Goal: Task Accomplishment & Management: Manage account settings

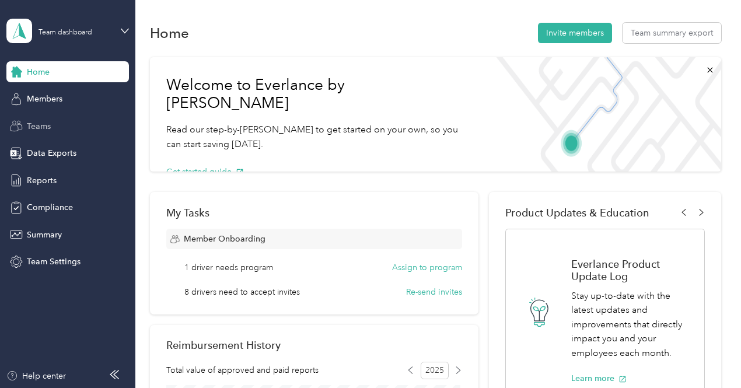
click at [39, 124] on span "Teams" at bounding box center [39, 126] width 24 height 12
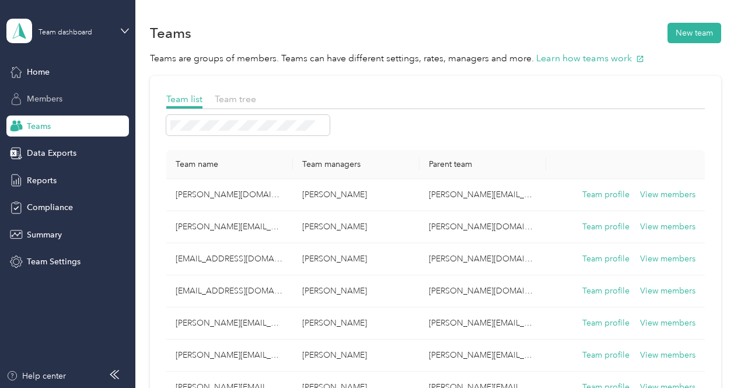
click at [57, 100] on span "Members" at bounding box center [45, 99] width 36 height 12
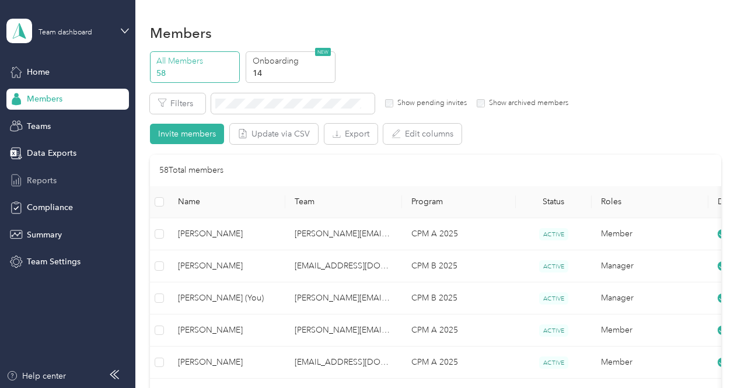
click at [75, 174] on div "Reports" at bounding box center [67, 180] width 122 height 21
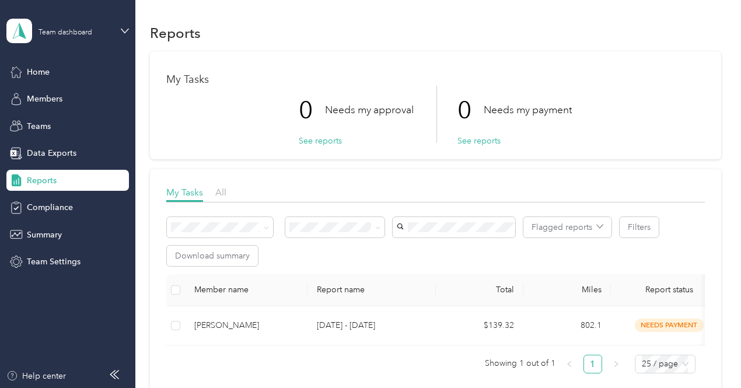
click at [75, 39] on div "Team dashboard" at bounding box center [58, 31] width 105 height 24
click at [57, 113] on div "Personal dashboard" at bounding box center [195, 120] width 361 height 20
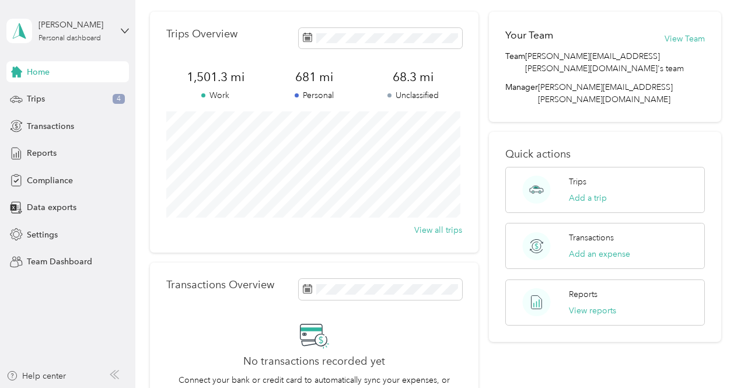
scroll to position [58, 0]
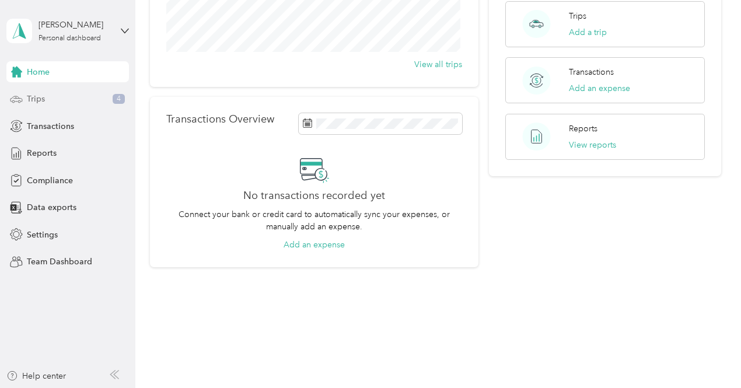
click at [71, 104] on div "Trips 4" at bounding box center [67, 99] width 122 height 21
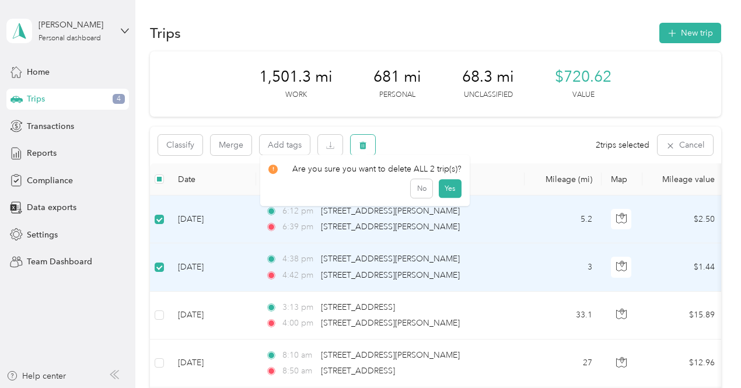
click at [372, 145] on button "button" at bounding box center [362, 145] width 24 height 20
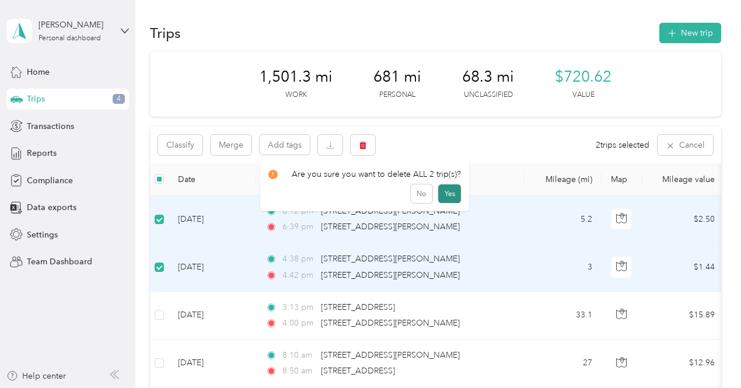
click at [444, 194] on button "Yes" at bounding box center [449, 193] width 23 height 19
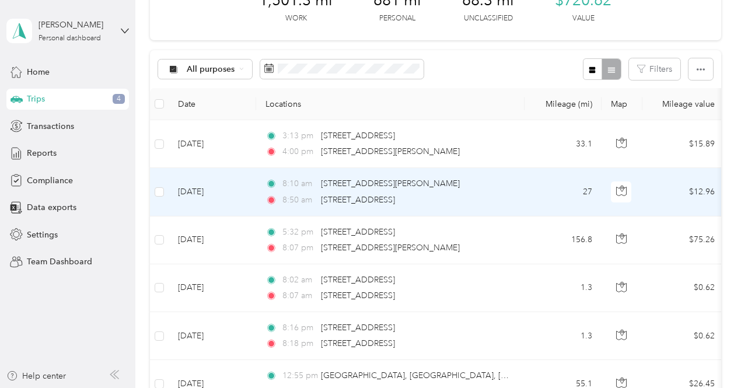
scroll to position [58, 0]
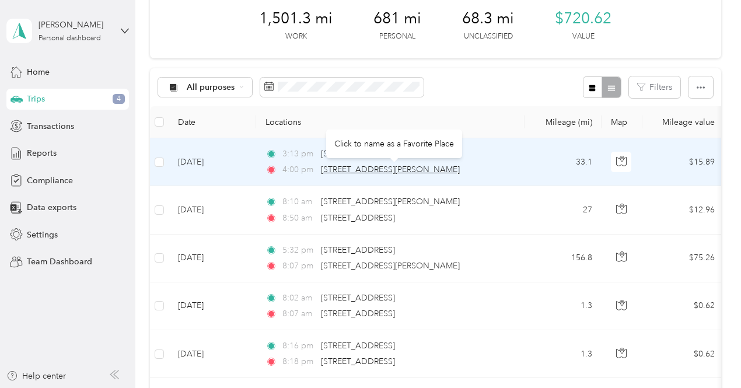
click at [336, 171] on span "[STREET_ADDRESS][PERSON_NAME]" at bounding box center [390, 169] width 139 height 10
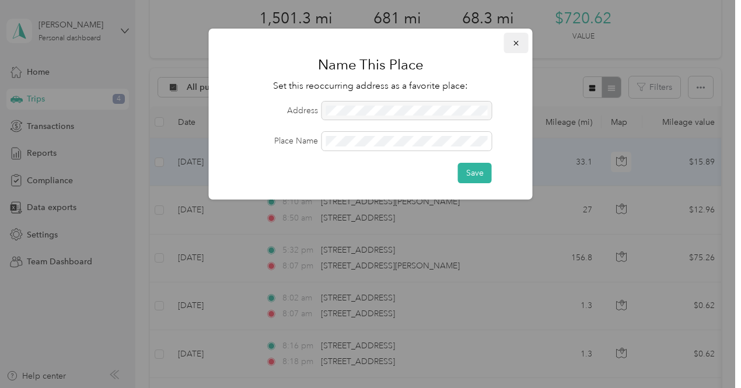
click at [520, 43] on icon "button" at bounding box center [516, 43] width 8 height 8
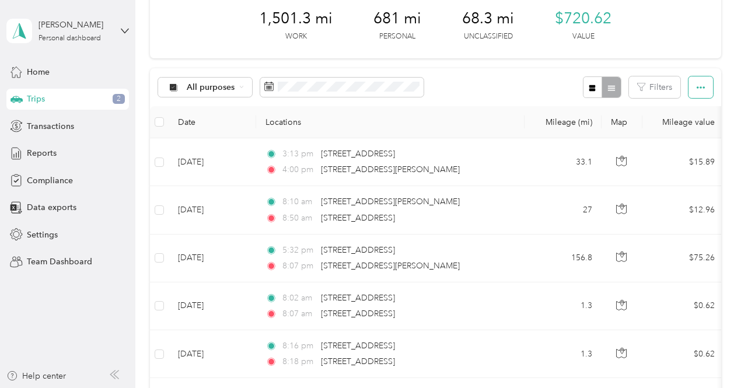
click at [697, 89] on icon "button" at bounding box center [700, 87] width 8 height 8
click at [692, 92] on button "button" at bounding box center [700, 87] width 24 height 22
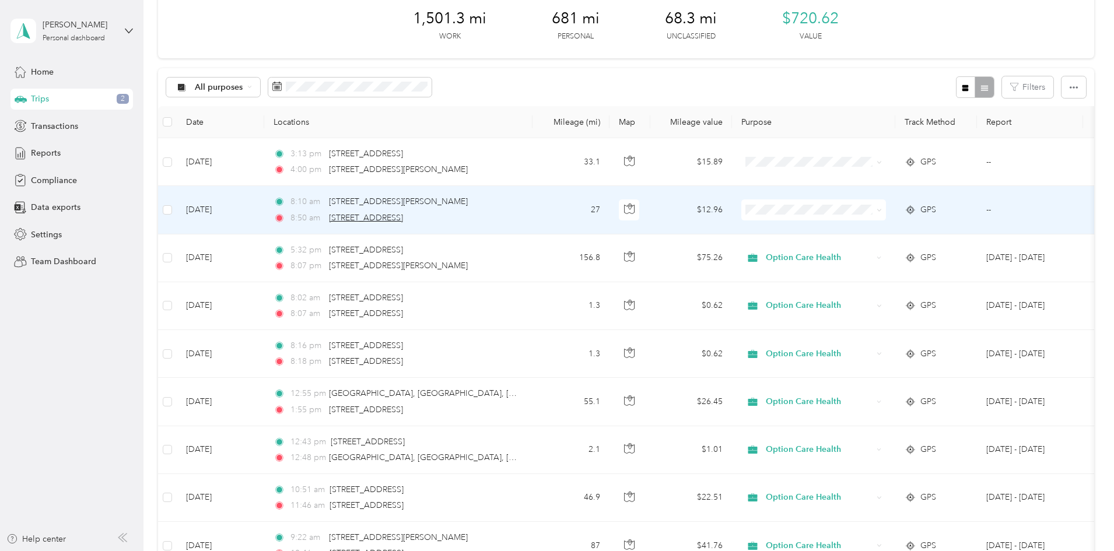
scroll to position [0, 0]
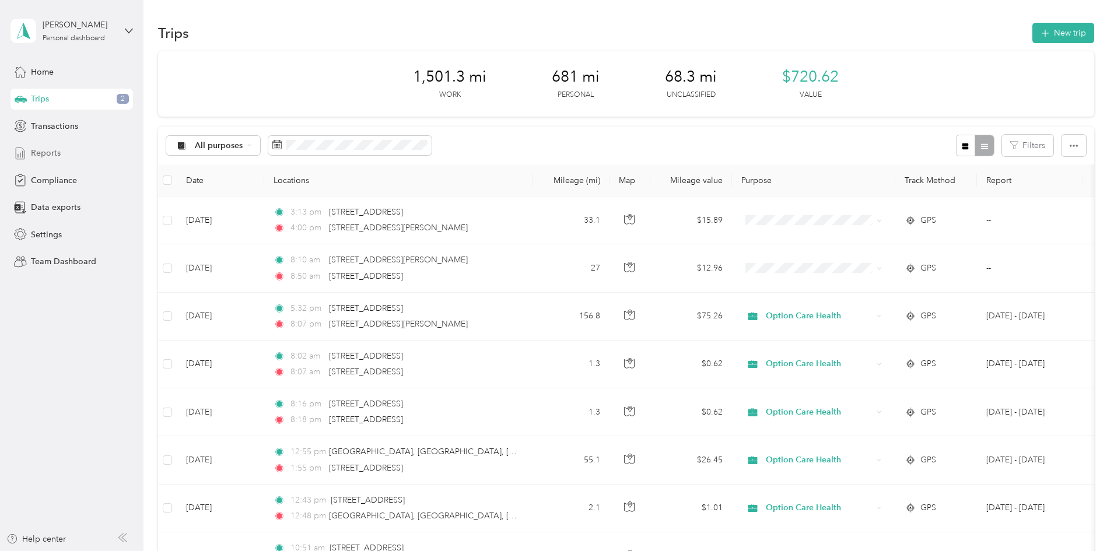
click at [82, 154] on div "Reports" at bounding box center [71, 153] width 122 height 21
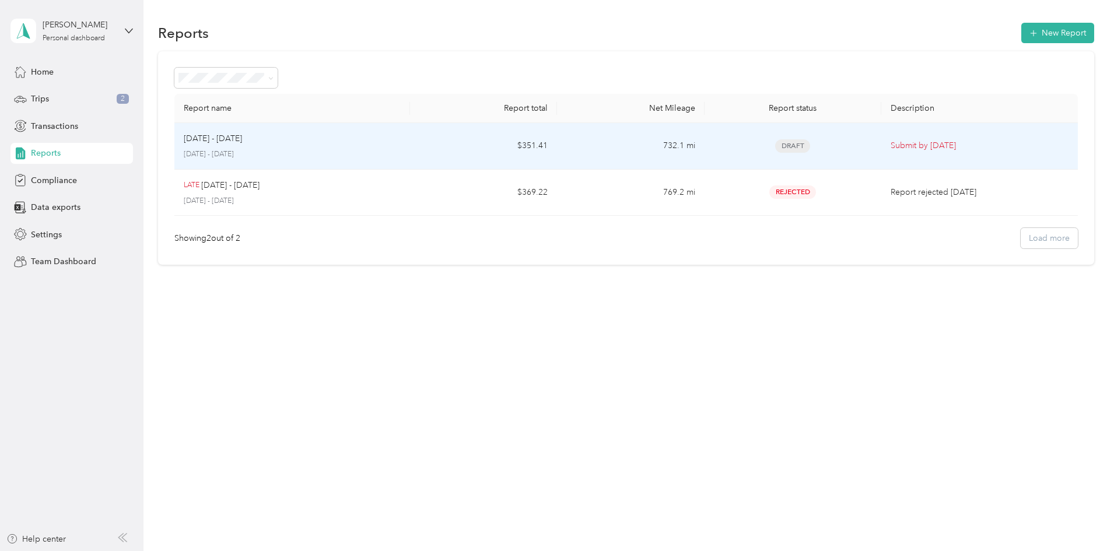
click at [740, 159] on td "Draft" at bounding box center [792, 146] width 177 height 47
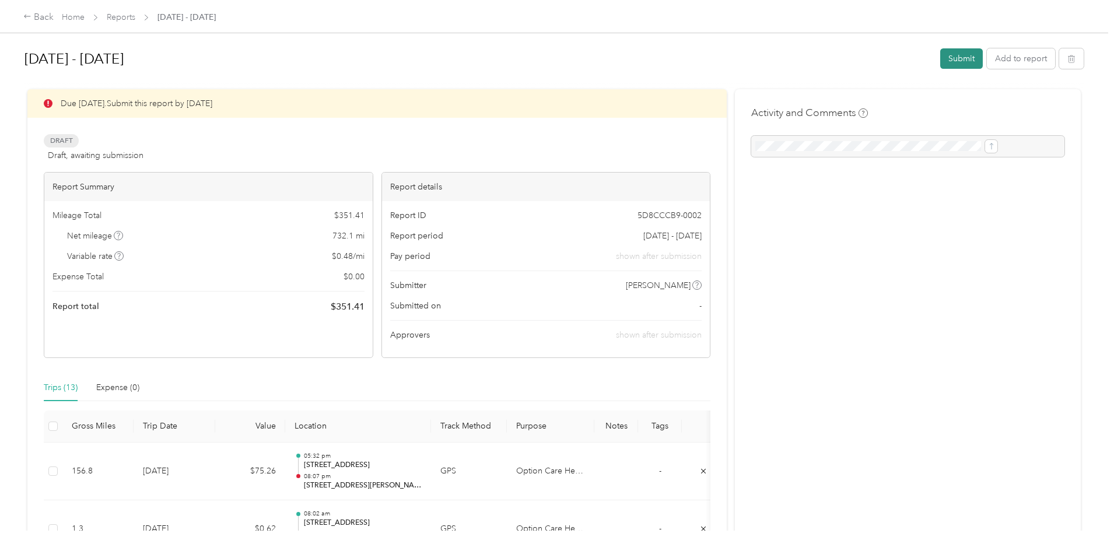
click at [740, 56] on button "Submit" at bounding box center [961, 58] width 43 height 20
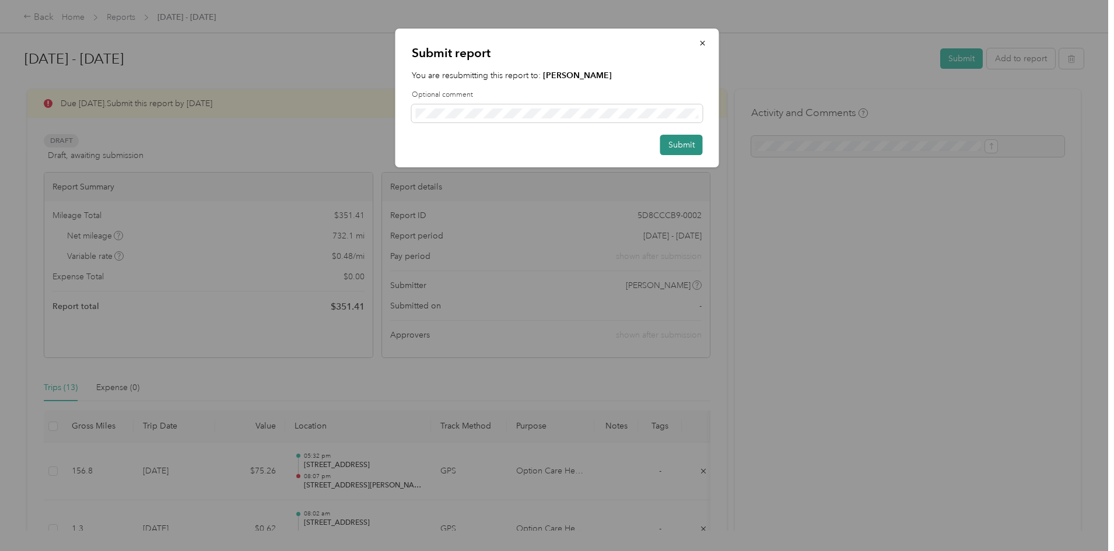
click at [680, 148] on button "Submit" at bounding box center [681, 145] width 43 height 20
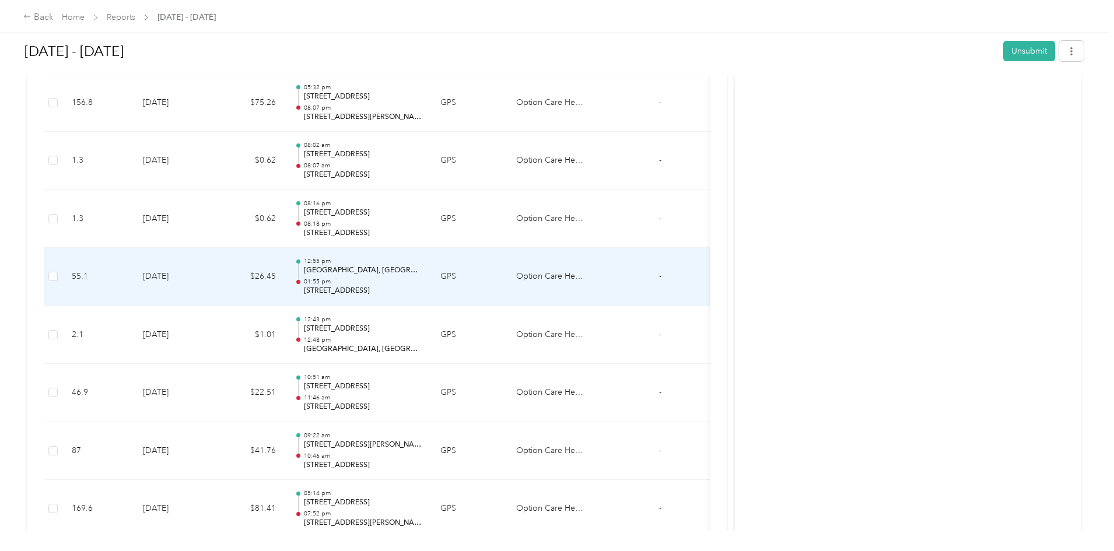
scroll to position [92, 0]
